Goal: Task Accomplishment & Management: Manage account settings

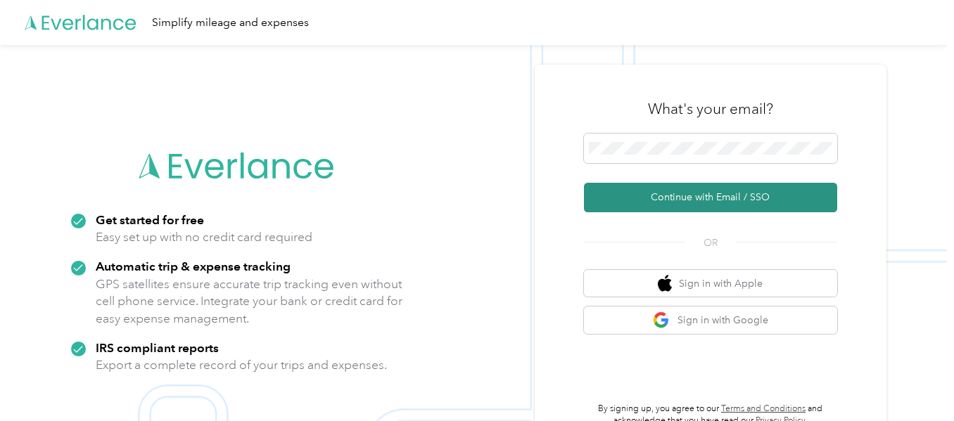
click at [707, 198] on button "Continue with Email / SSO" at bounding box center [710, 198] width 253 height 30
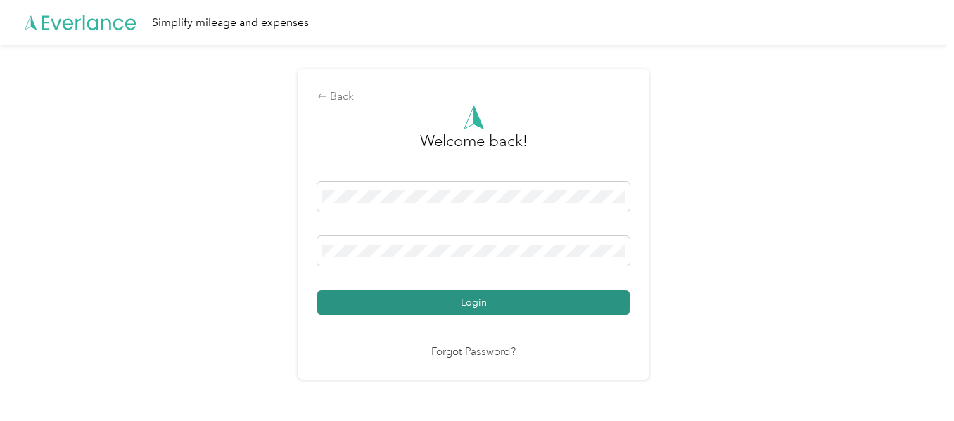
click at [542, 300] on button "Login" at bounding box center [473, 302] width 312 height 25
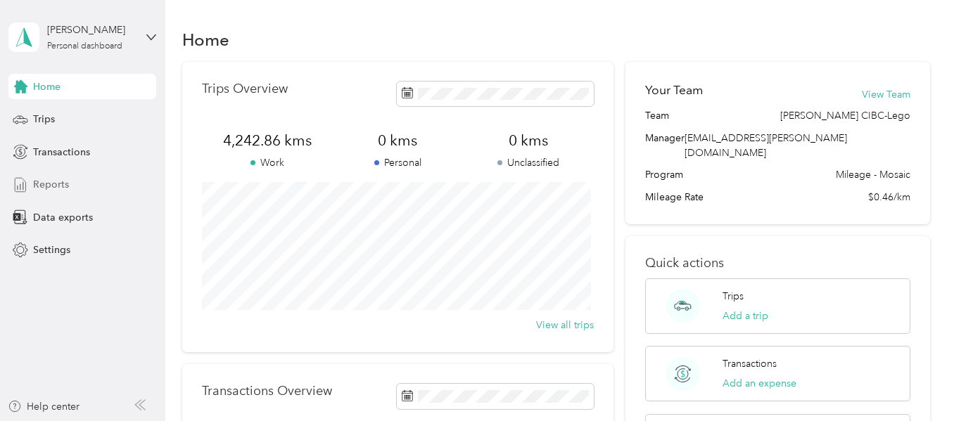
click at [58, 181] on span "Reports" at bounding box center [51, 184] width 36 height 15
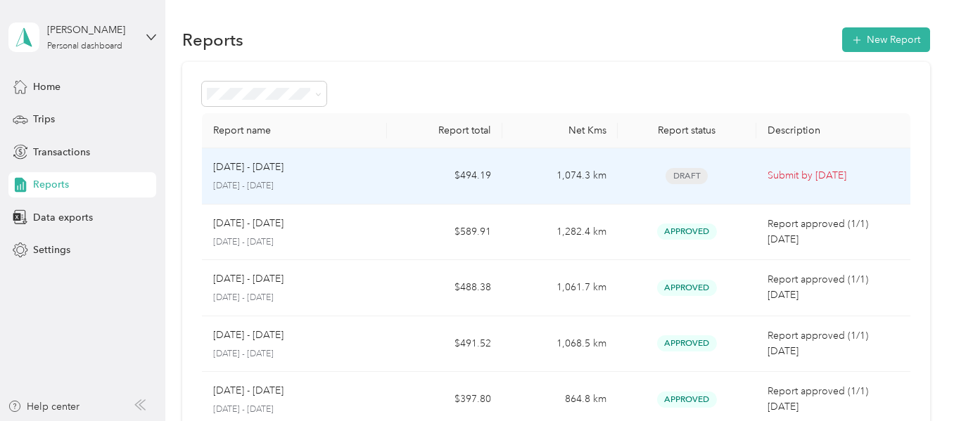
click at [786, 171] on p "Submit by [DATE]" at bounding box center [833, 175] width 132 height 15
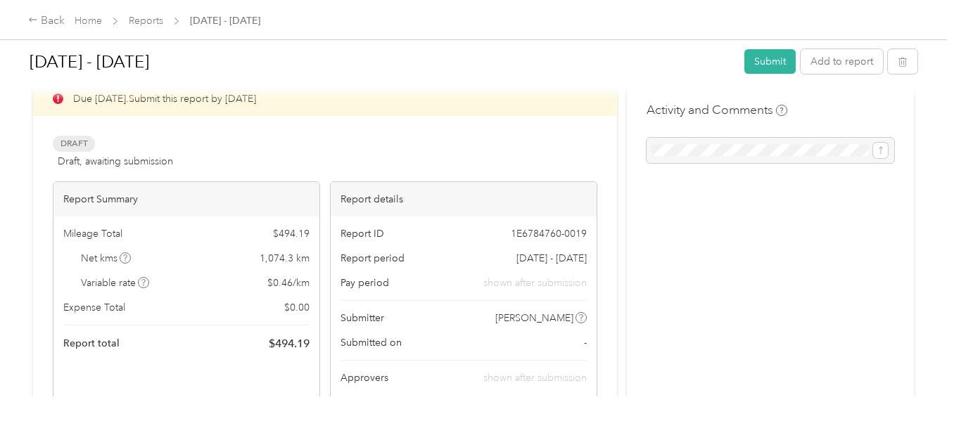
scroll to position [70, 0]
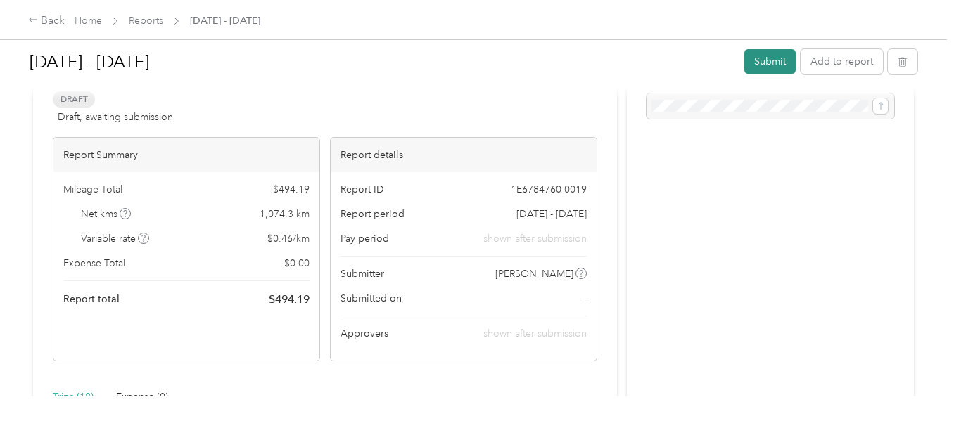
click at [761, 58] on button "Submit" at bounding box center [769, 61] width 51 height 25
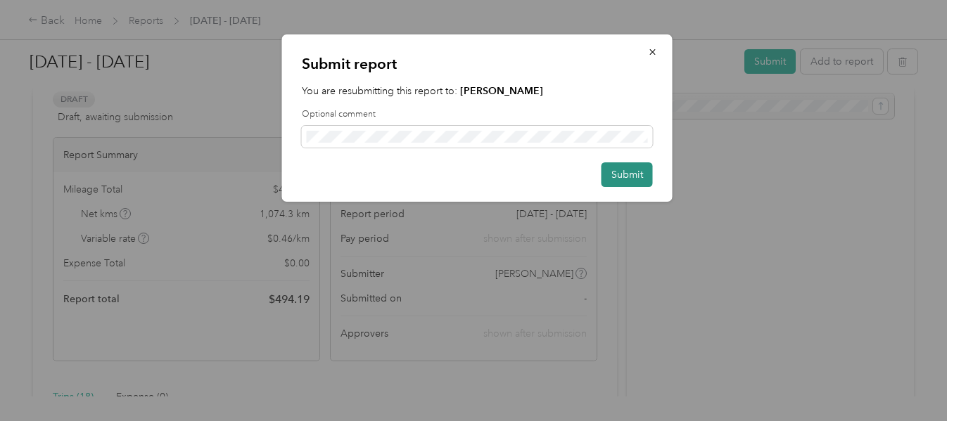
click at [625, 172] on button "Submit" at bounding box center [626, 174] width 51 height 25
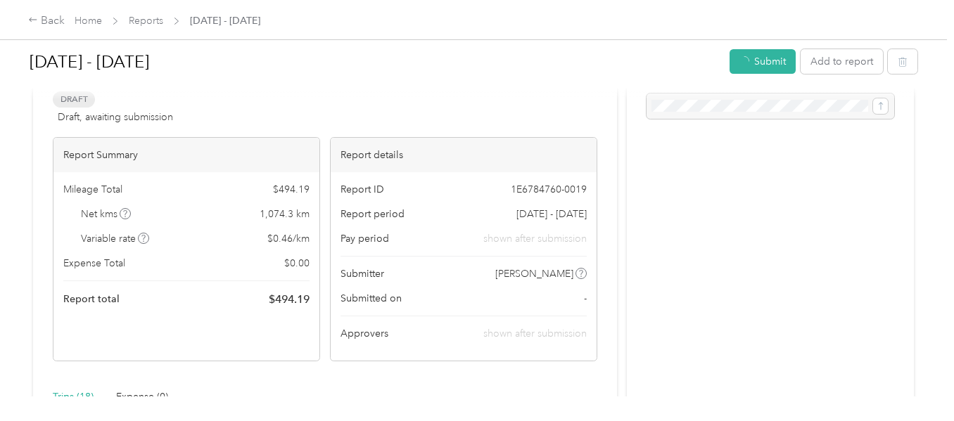
scroll to position [90, 0]
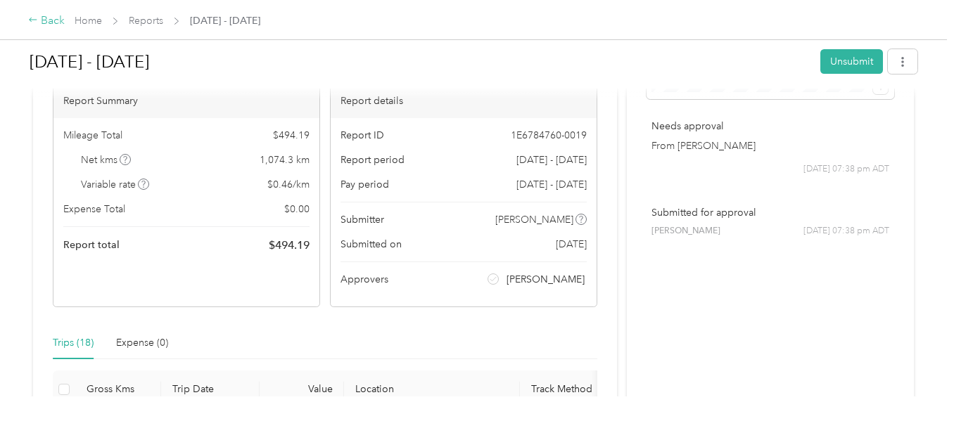
click at [46, 19] on div "Back" at bounding box center [46, 21] width 37 height 17
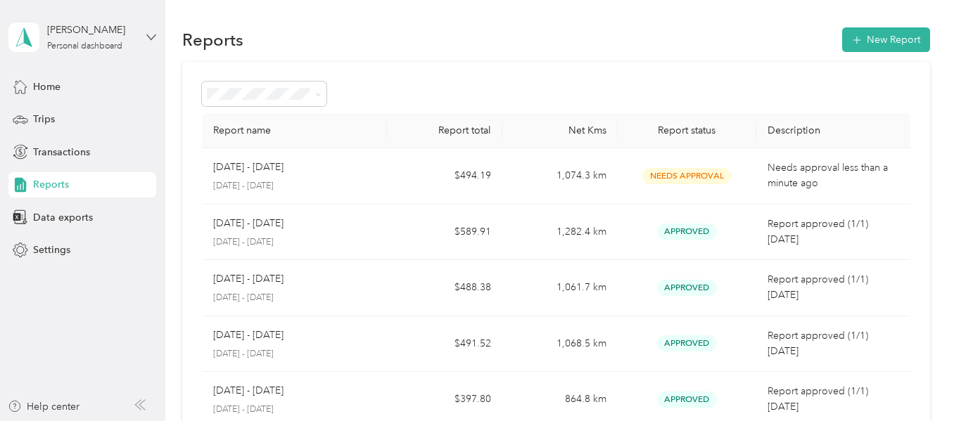
click at [155, 37] on icon at bounding box center [151, 37] width 10 height 10
click at [56, 117] on div "Log out" at bounding box center [197, 108] width 356 height 25
